Goal: Check status: Check status

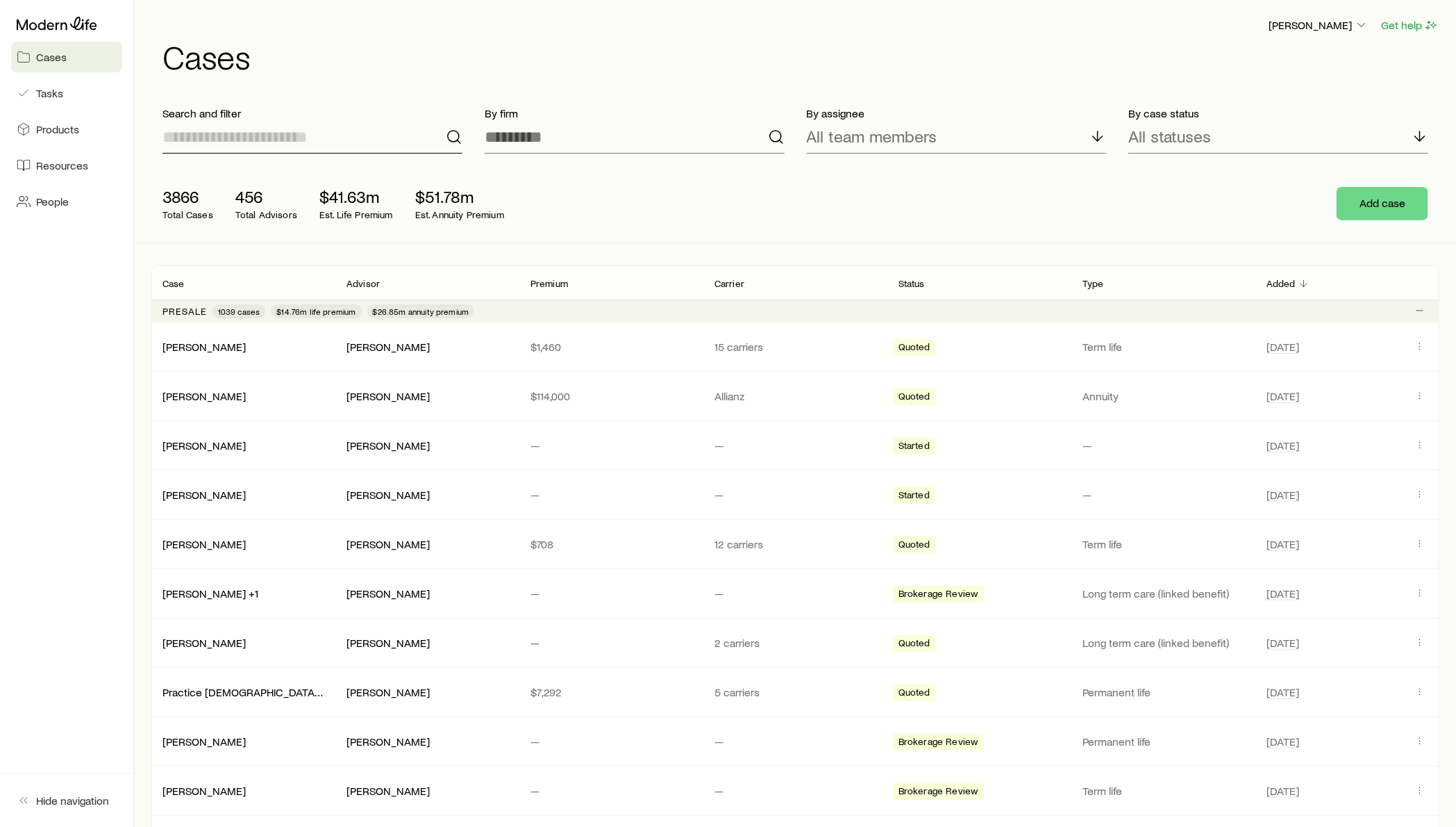
click at [238, 143] on input at bounding box center [312, 136] width 300 height 33
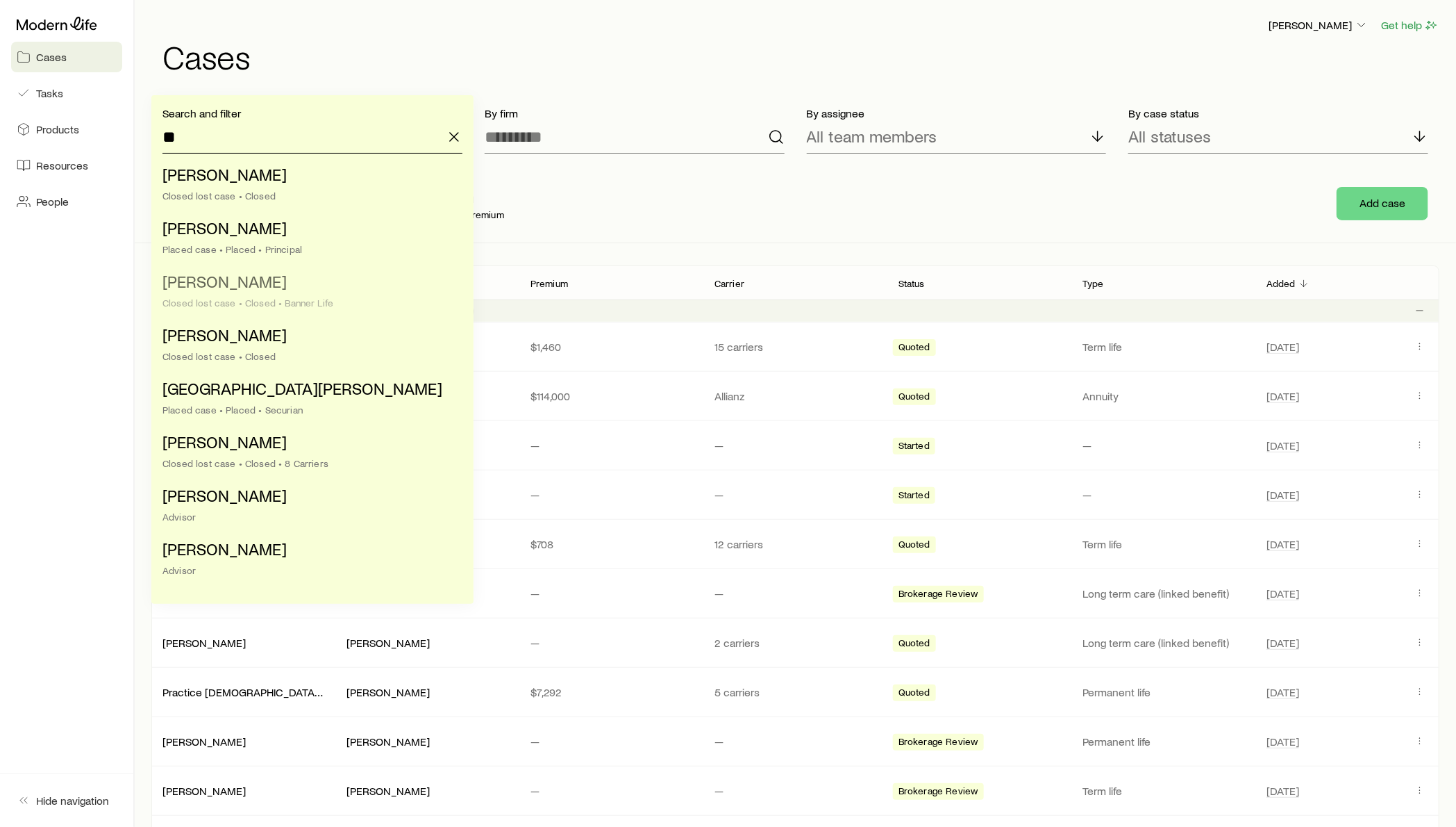
type input "*"
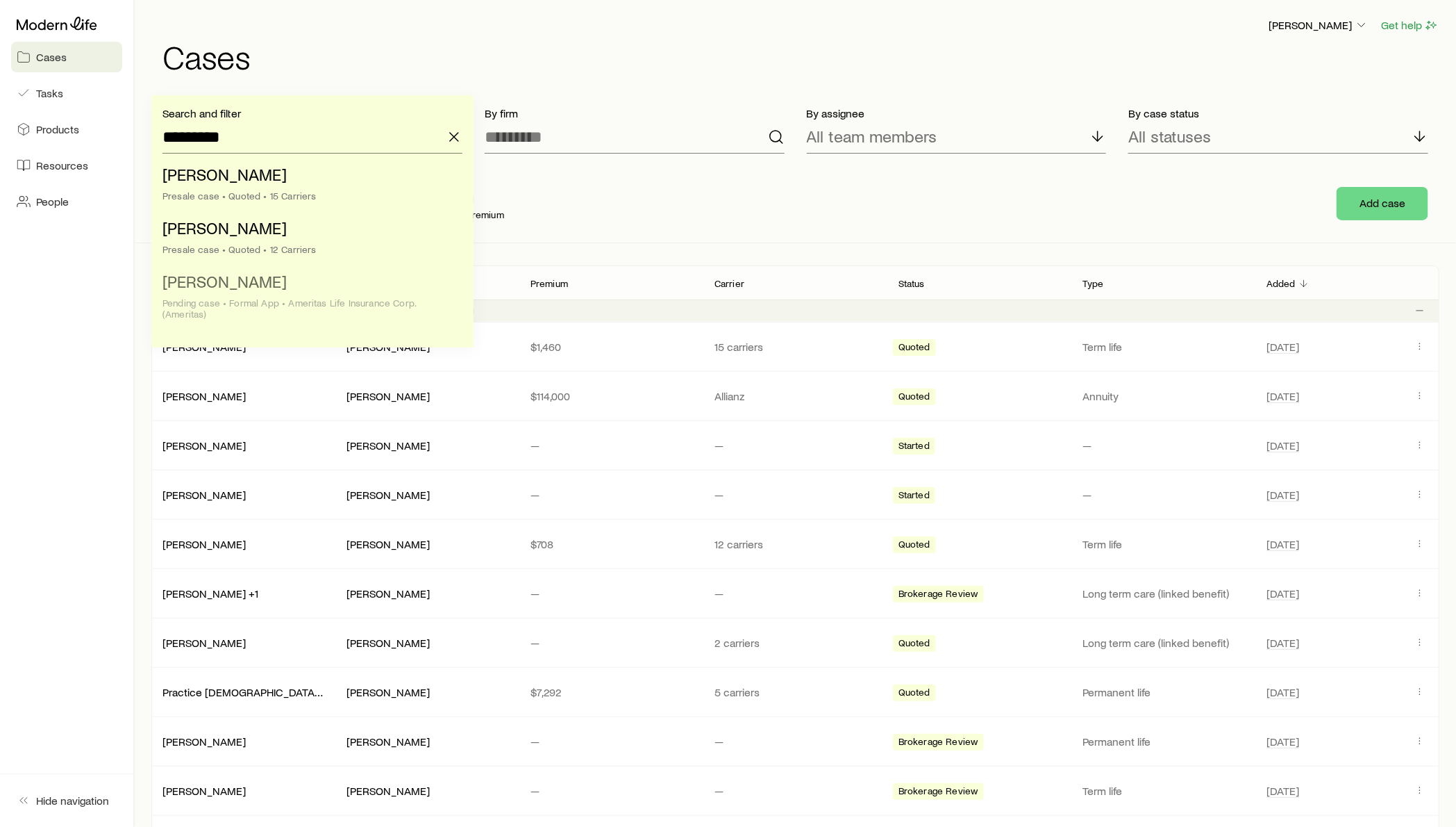
click at [235, 311] on div "Pending case • Formal App • Ameritas Life Insurance Corp. (Ameritas)" at bounding box center [308, 308] width 292 height 22
type input "**********"
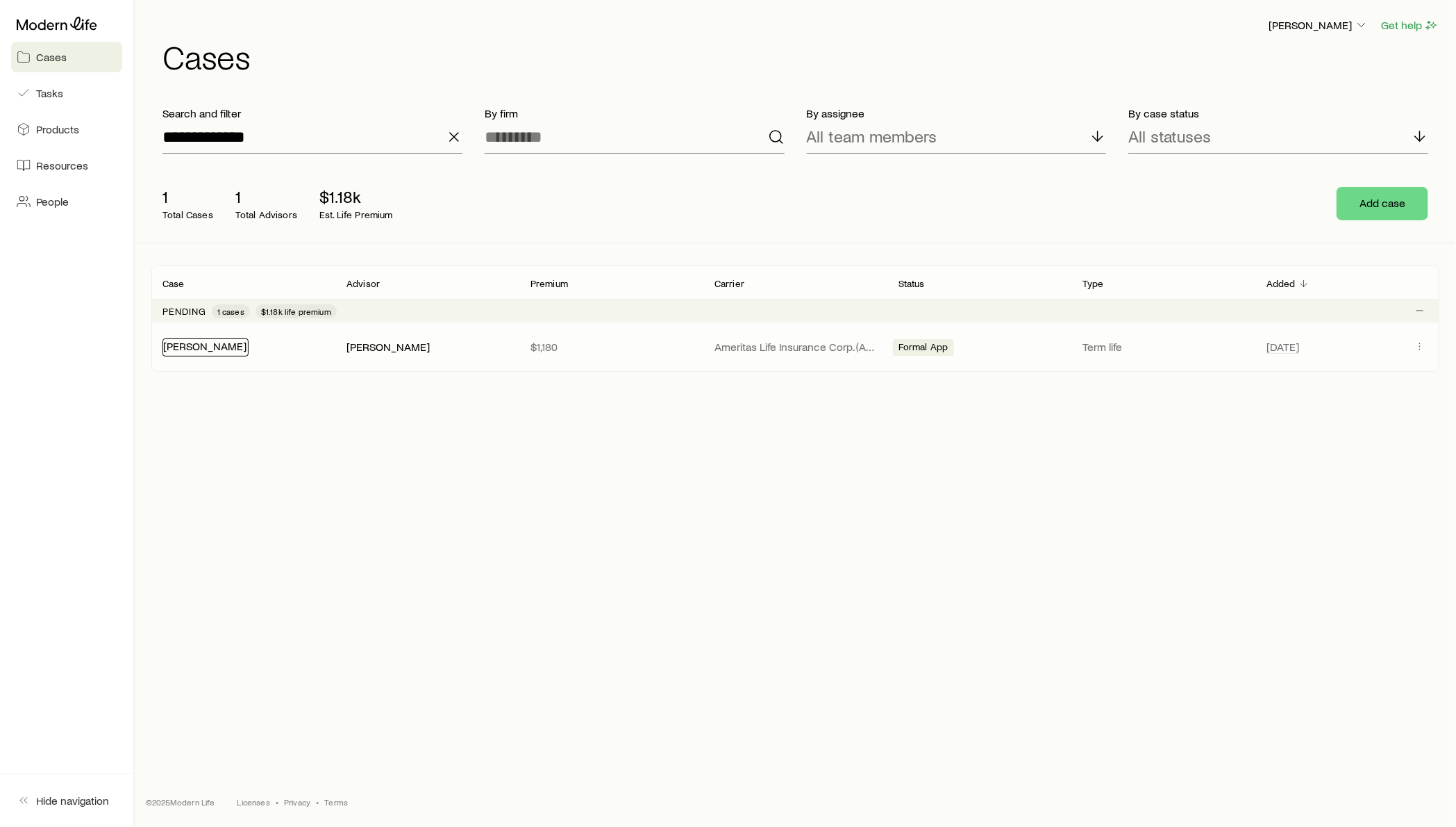
click at [212, 345] on link "[PERSON_NAME]" at bounding box center [205, 346] width 83 height 14
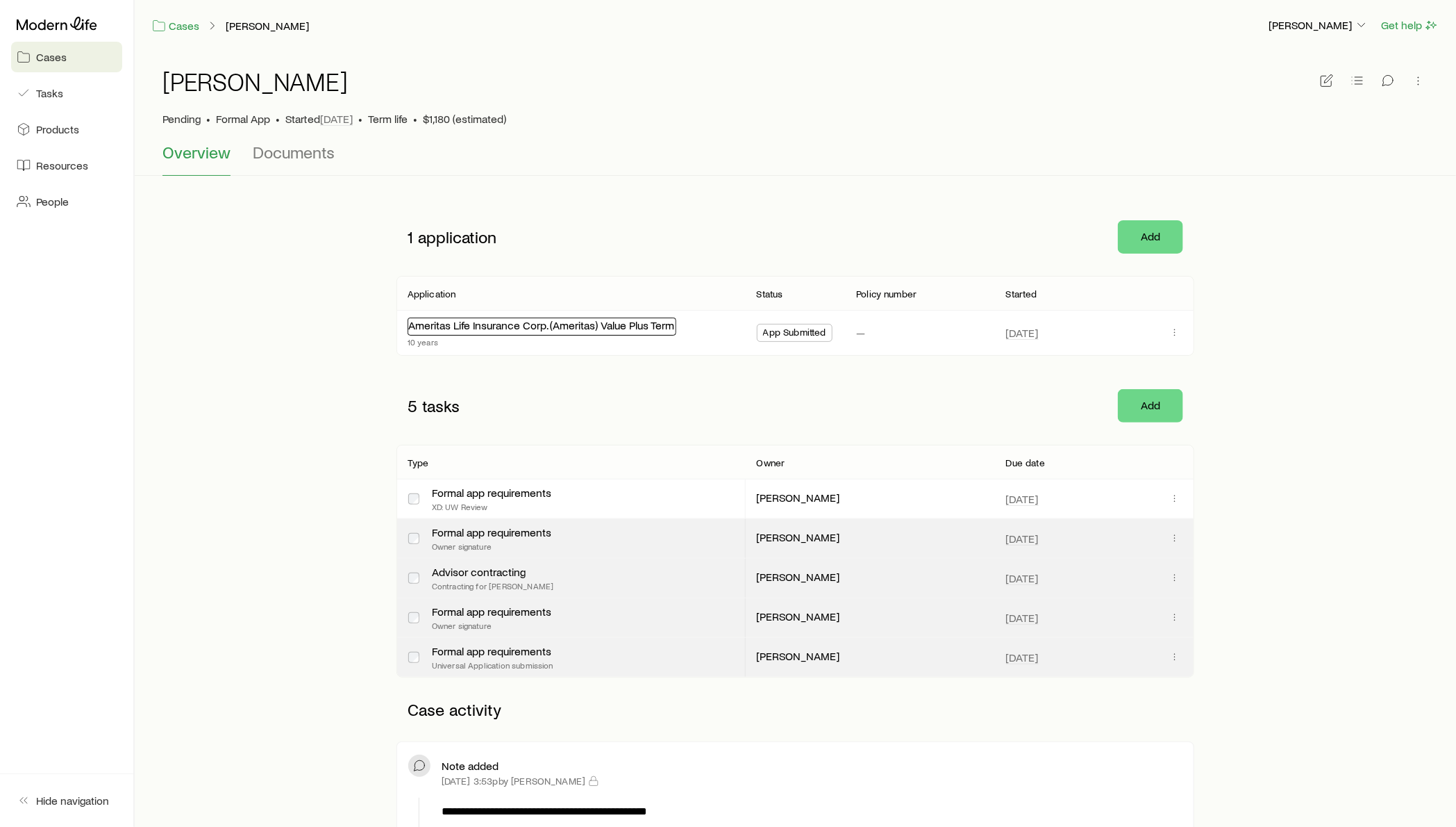
click at [614, 319] on link "Ameritas Life Insurance Corp. (Ameritas) Value Plus Term" at bounding box center [541, 325] width 266 height 14
